Goal: Task Accomplishment & Management: Manage account settings

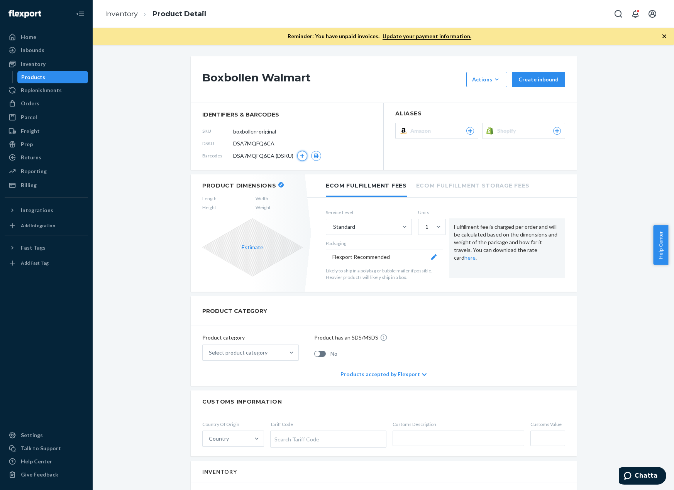
click at [300, 158] on icon "button" at bounding box center [302, 156] width 5 height 5
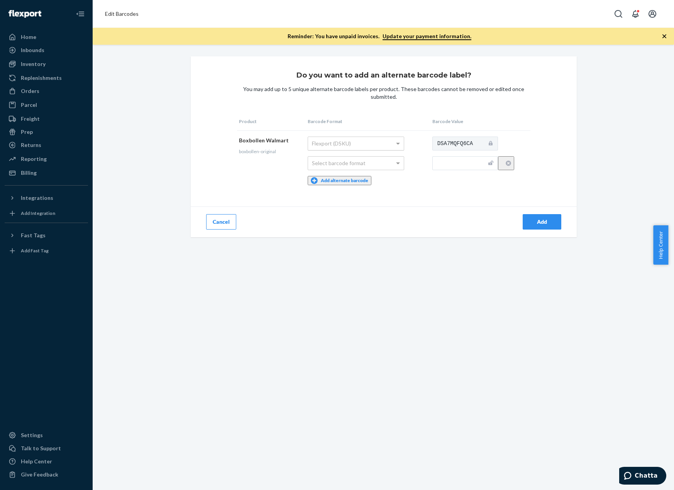
click at [310, 146] on div "Flexport (DSKU)" at bounding box center [356, 143] width 96 height 13
click at [220, 225] on button "Cancel" at bounding box center [221, 221] width 30 height 15
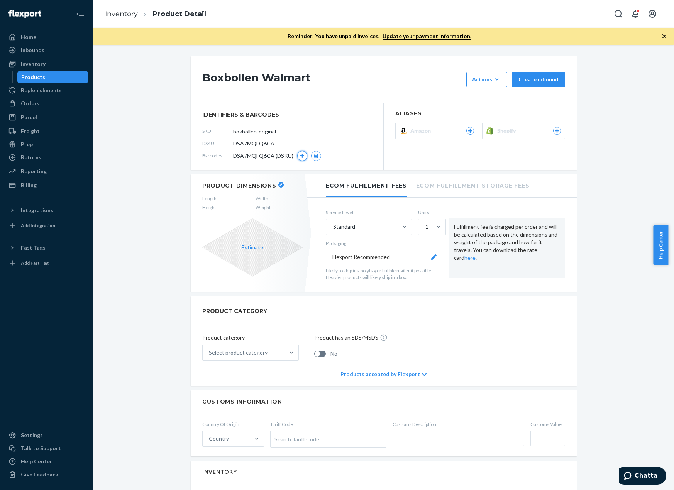
click at [300, 157] on icon "button" at bounding box center [302, 156] width 5 height 5
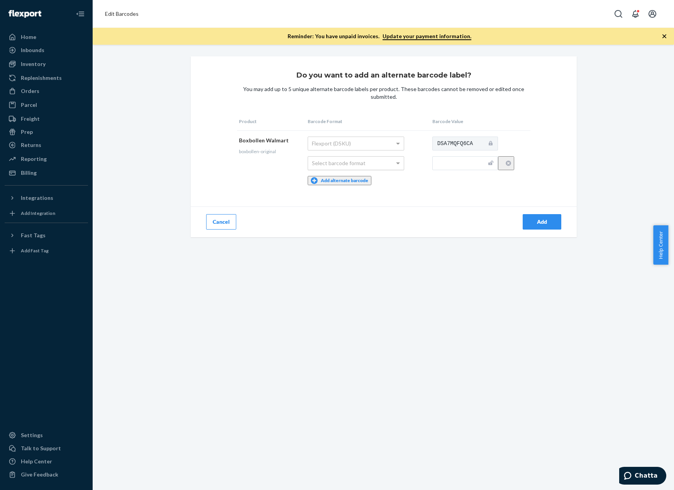
click at [355, 165] on div "Select barcode format" at bounding box center [356, 163] width 96 height 13
click at [441, 167] on input "text" at bounding box center [465, 163] width 66 height 14
paste input "724190299685"
click at [437, 164] on input "724190299685" at bounding box center [465, 163] width 66 height 14
type input "00724190299685"
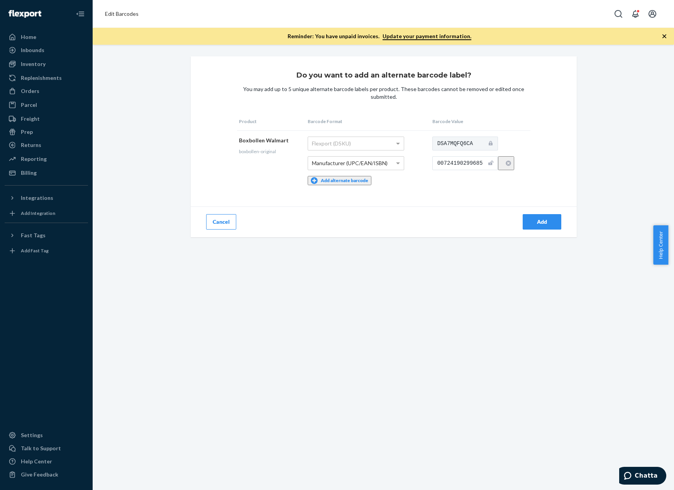
click at [456, 185] on td "DSA7MQFQ6CA 00724190299685" at bounding box center [481, 161] width 100 height 61
click at [535, 224] on button "Add" at bounding box center [542, 221] width 39 height 15
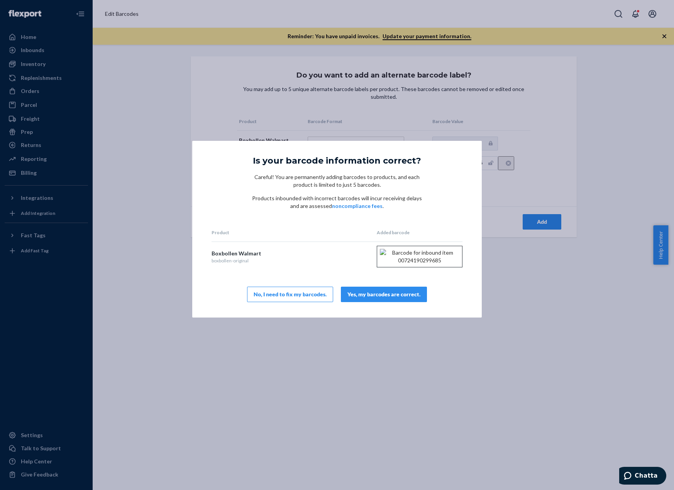
click at [373, 298] on div "Yes, my barcodes are correct." at bounding box center [384, 295] width 73 height 8
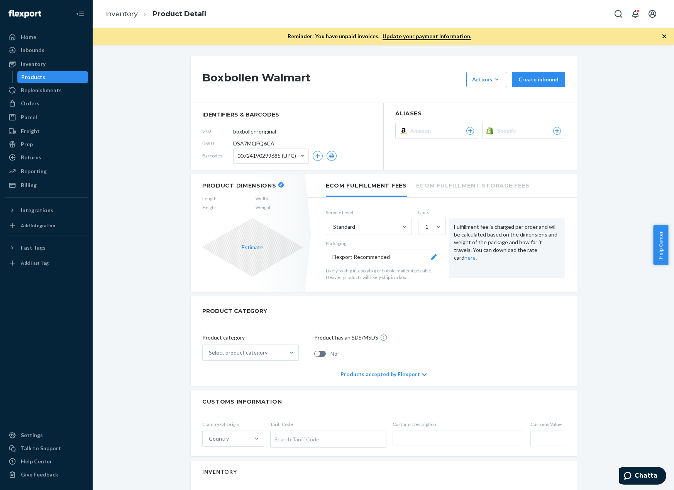
drag, startPoint x: 280, startPoint y: 132, endPoint x: 230, endPoint y: 130, distance: 50.2
click at [230, 130] on div "SKU boxbollen-original" at bounding box center [287, 131] width 170 height 12
click at [258, 155] on span "00724190299685 (UPC)" at bounding box center [266, 155] width 59 height 13
drag, startPoint x: 244, startPoint y: 171, endPoint x: 245, endPoint y: 158, distance: 12.8
drag, startPoint x: 245, startPoint y: 158, endPoint x: 239, endPoint y: 156, distance: 6.2
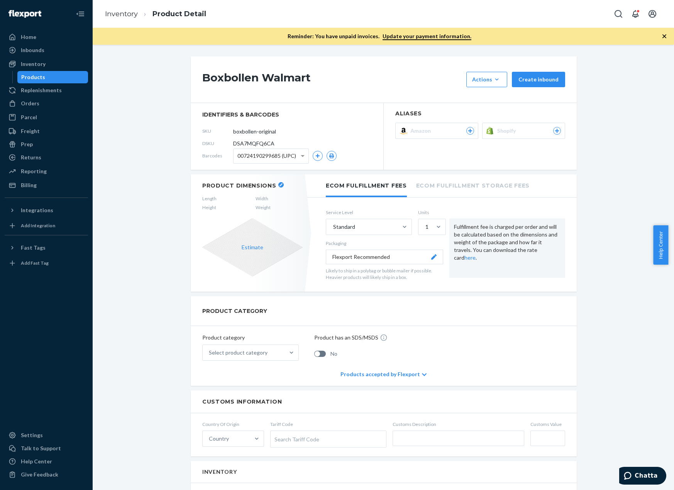
click at [239, 156] on span "00724190299685 (UPC)" at bounding box center [266, 155] width 59 height 13
click at [320, 75] on h1 "Boxbollen Walmart" at bounding box center [332, 79] width 260 height 15
click at [44, 79] on div "Products" at bounding box center [53, 77] width 70 height 11
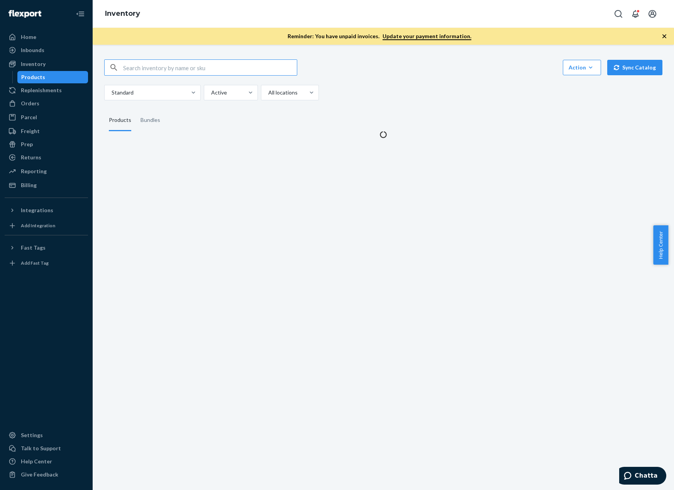
click at [42, 79] on div "Products" at bounding box center [33, 77] width 24 height 8
